Goal: Find specific page/section: Find specific page/section

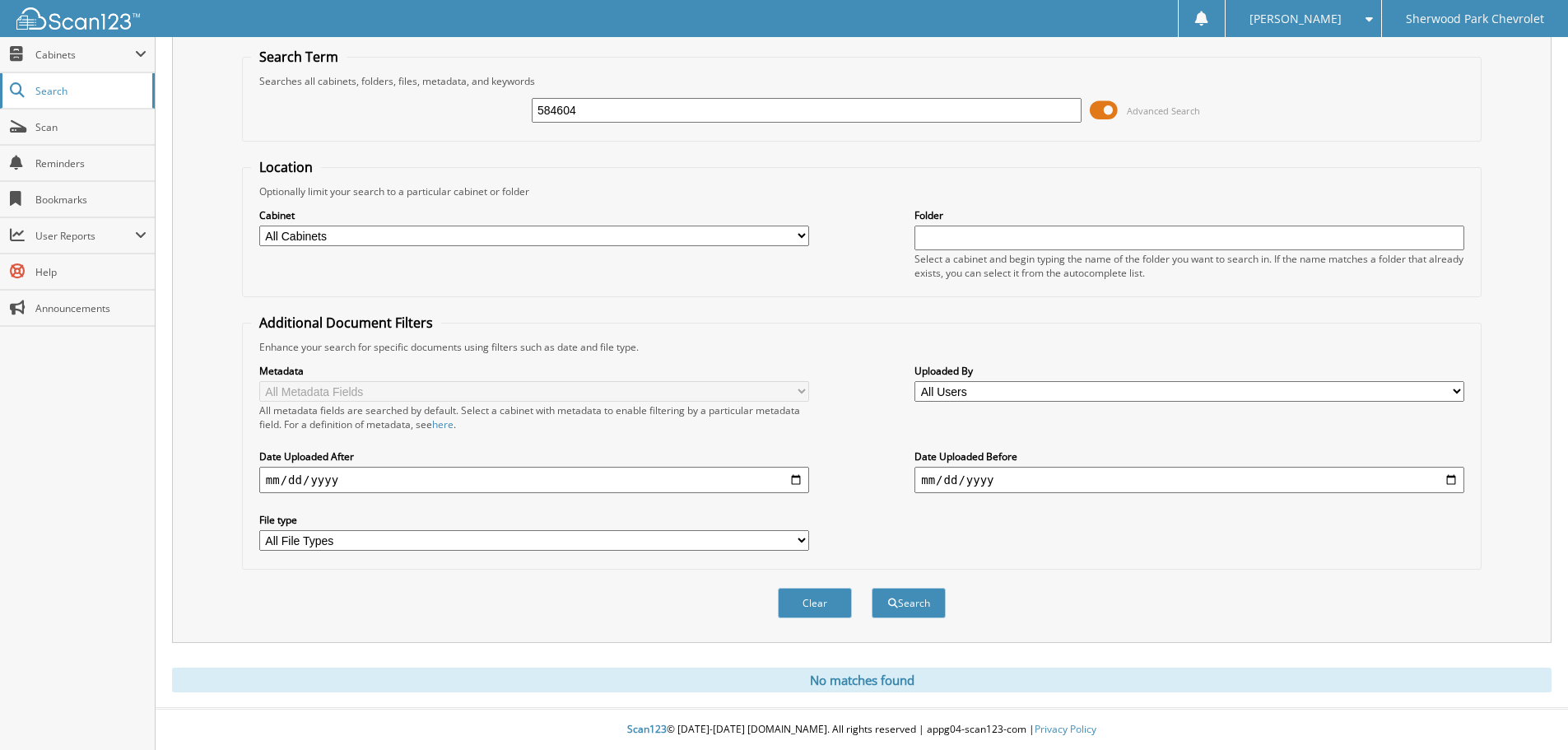
click at [70, 77] on link "Search" at bounding box center [77, 91] width 155 height 35
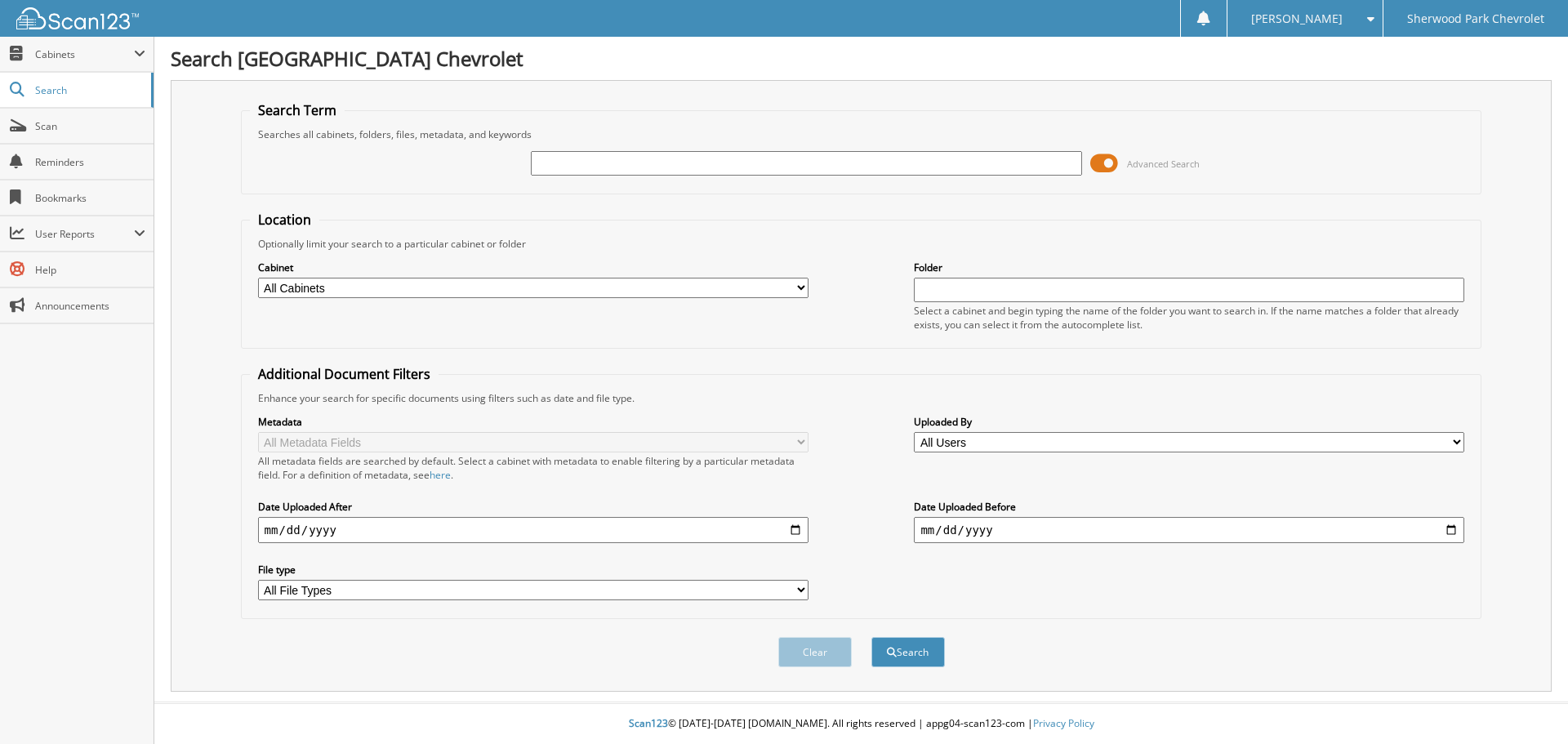
click at [547, 153] on input "text" at bounding box center [806, 163] width 551 height 25
type input "576652"
click at [872, 637] on button "Search" at bounding box center [909, 652] width 74 height 30
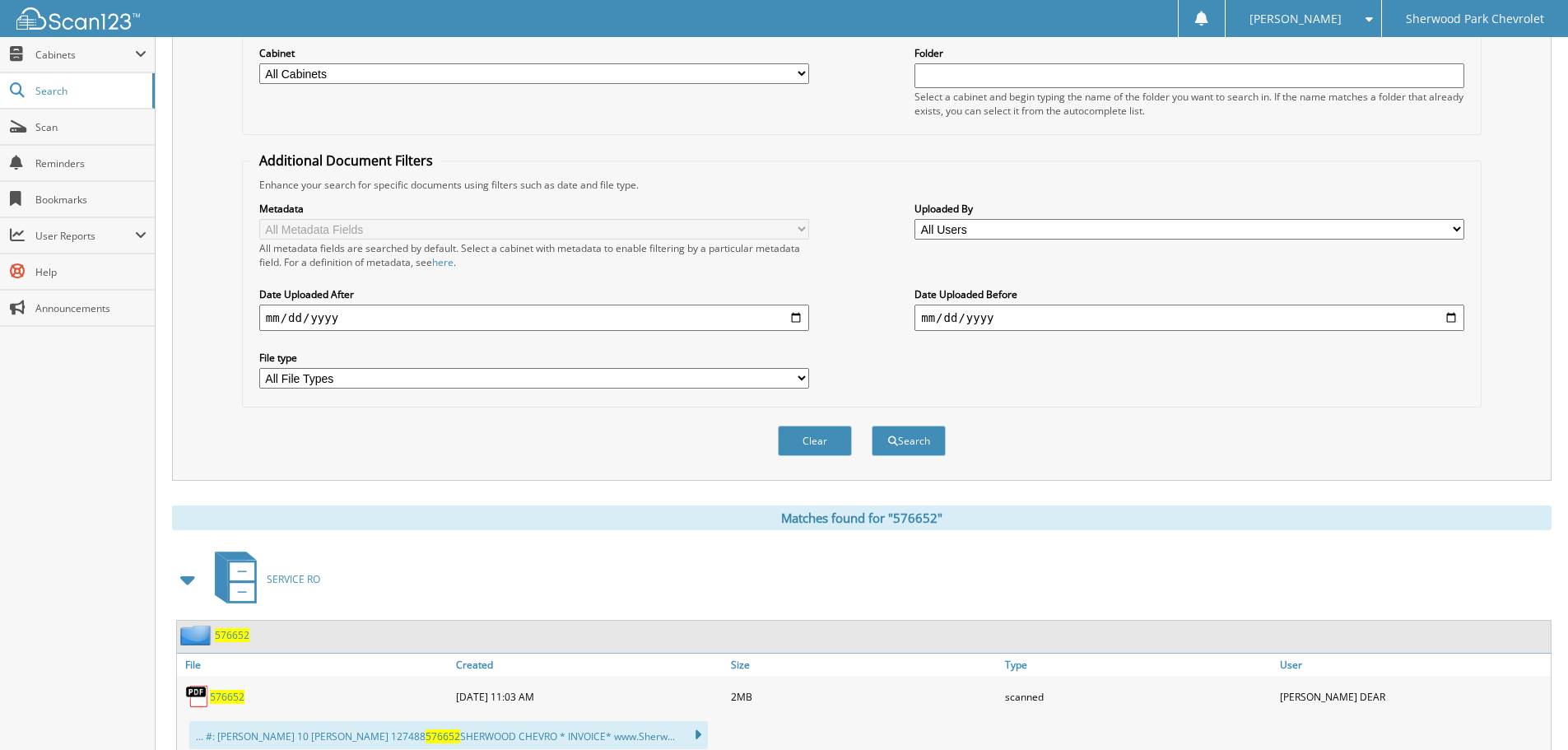
scroll to position [271, 0]
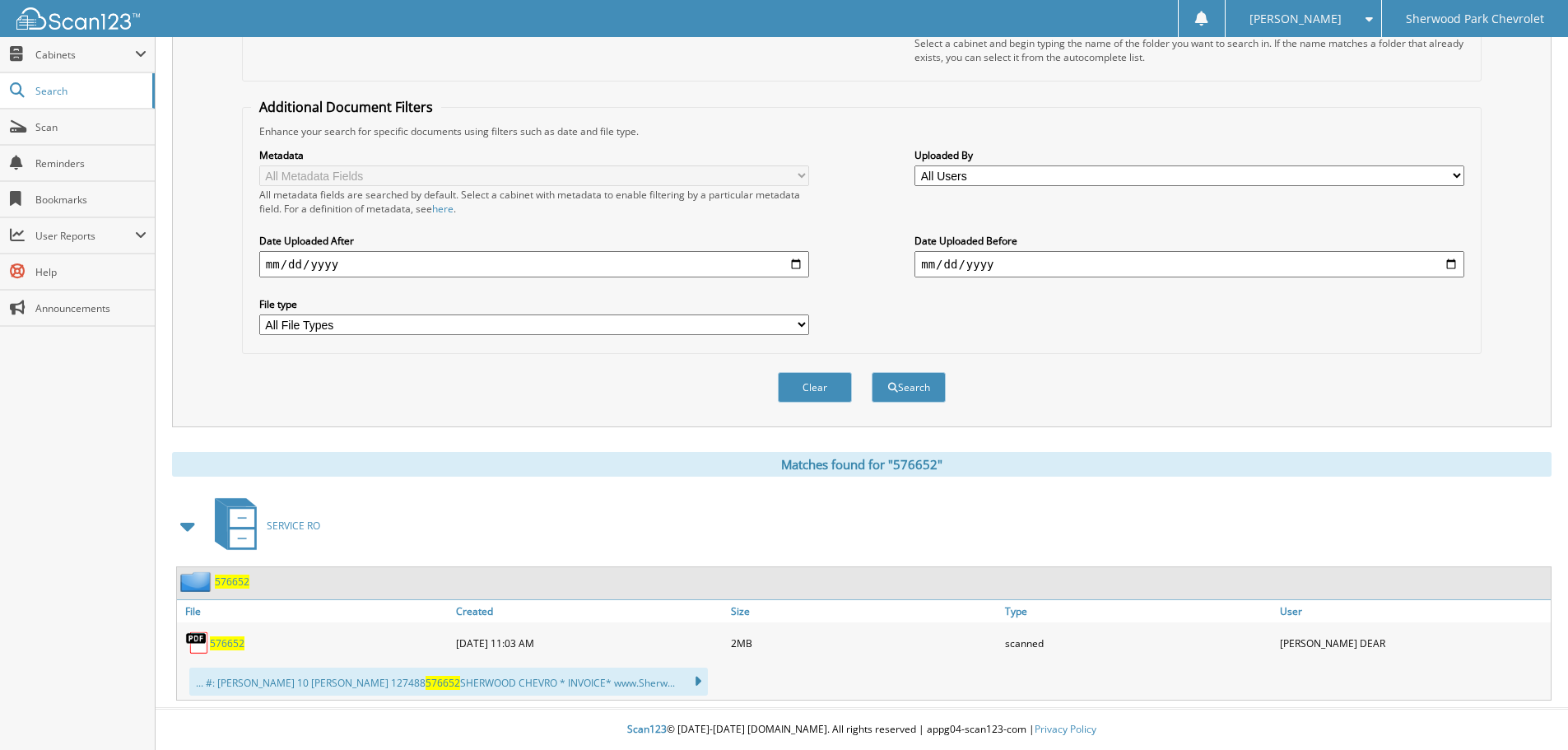
click at [225, 577] on span "576652" at bounding box center [232, 581] width 34 height 14
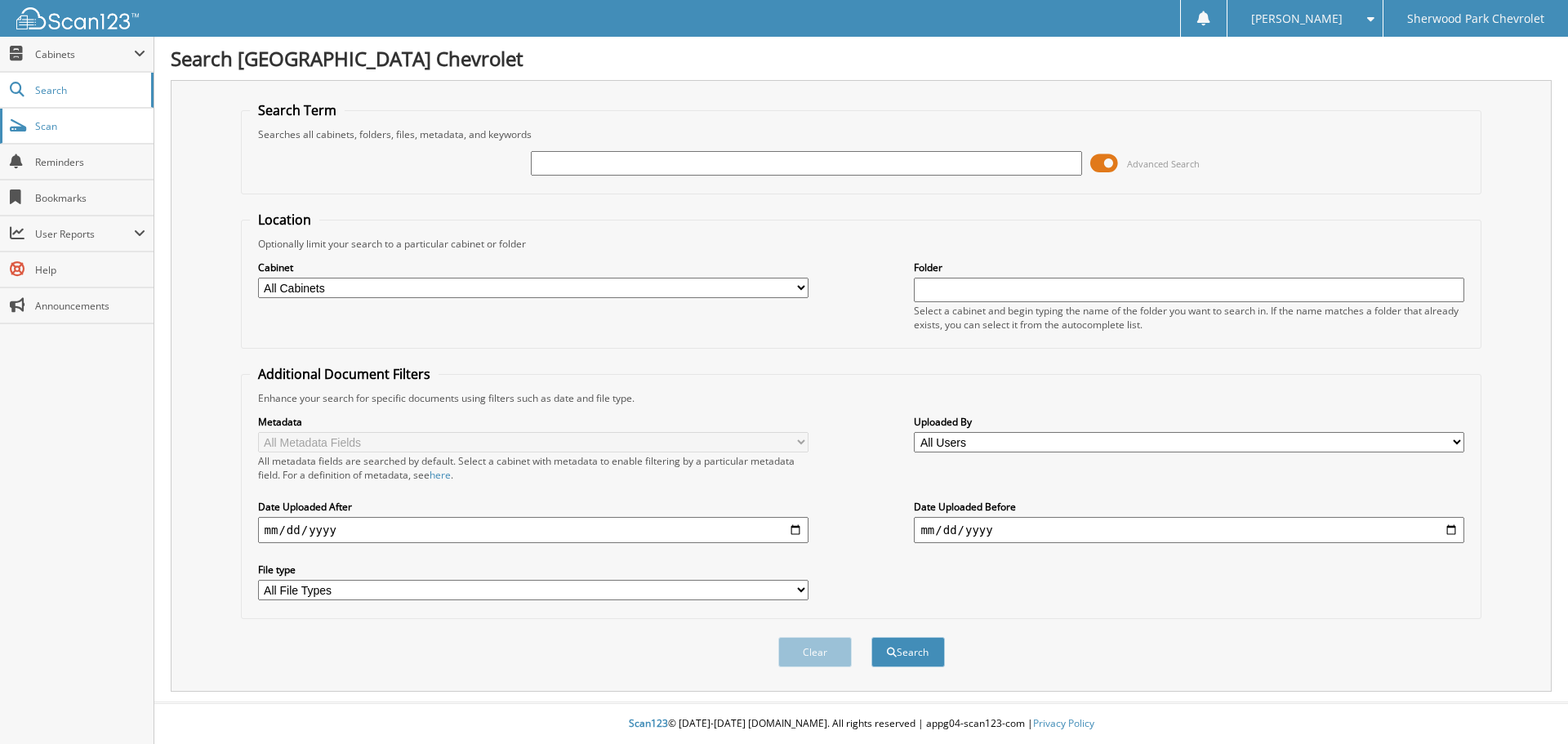
click at [44, 116] on link "Scan" at bounding box center [76, 126] width 154 height 35
